Goal: Task Accomplishment & Management: Manage account settings

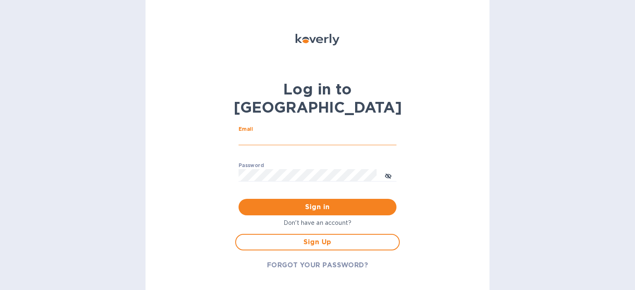
click at [259, 133] on input "Email" at bounding box center [317, 139] width 158 height 12
type input "[EMAIL_ADDRESS][DOMAIN_NAME]"
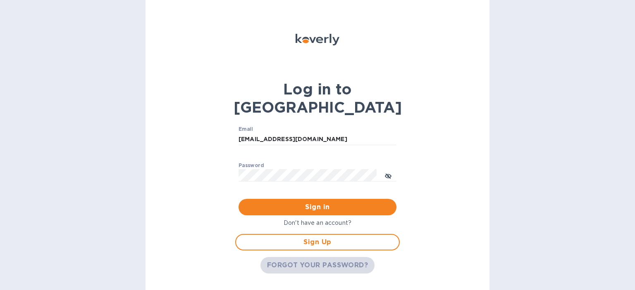
click at [284, 261] on span "FORGOT YOUR PASSWORD?" at bounding box center [317, 266] width 101 height 10
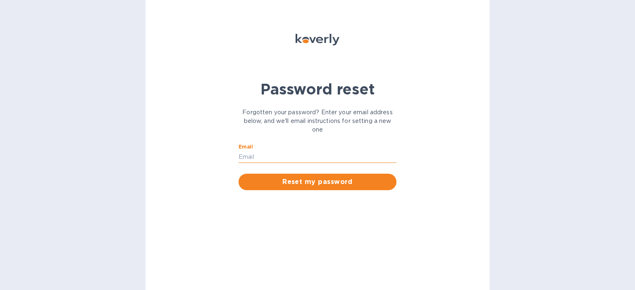
click at [262, 155] on input "Email" at bounding box center [317, 157] width 158 height 12
type input "[EMAIL_ADDRESS][DOMAIN_NAME]"
click at [306, 182] on span "Reset my password" at bounding box center [317, 182] width 145 height 10
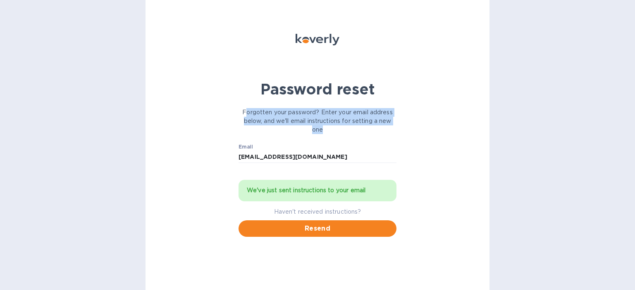
drag, startPoint x: 244, startPoint y: 112, endPoint x: 340, endPoint y: 126, distance: 96.5
click at [340, 126] on p "Forgotten your password? Enter your email address below, and we'll email instru…" at bounding box center [317, 121] width 158 height 26
